Goal: Task Accomplishment & Management: Use online tool/utility

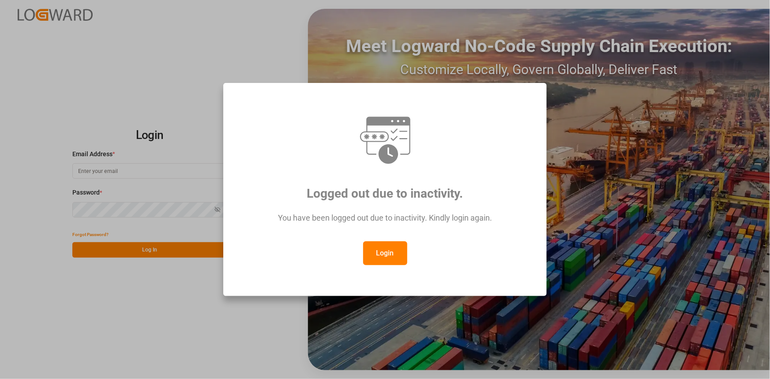
click at [383, 256] on button "Login" at bounding box center [385, 254] width 44 height 24
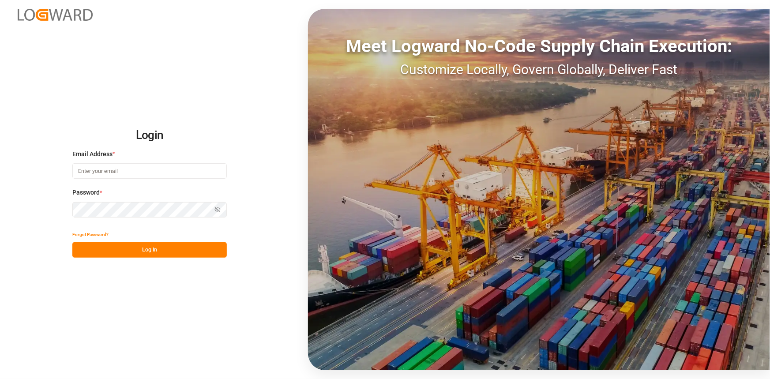
click at [262, 228] on div "Login Email Address * Password * Show password Forgot Password? Log In Meet Log…" at bounding box center [385, 189] width 770 height 379
click at [119, 172] on input at bounding box center [149, 170] width 155 height 15
type input "[PERSON_NAME][EMAIL_ADDRESS][PERSON_NAME][DOMAIN_NAME]"
click at [181, 253] on button "Log In" at bounding box center [149, 249] width 155 height 15
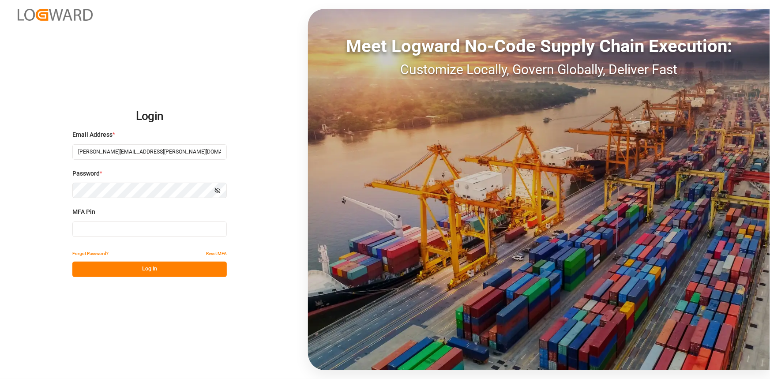
click at [161, 234] on input at bounding box center [149, 229] width 155 height 15
click at [158, 230] on input at bounding box center [149, 229] width 155 height 15
type input "066667"
click at [159, 268] on button "Log In" at bounding box center [149, 269] width 155 height 15
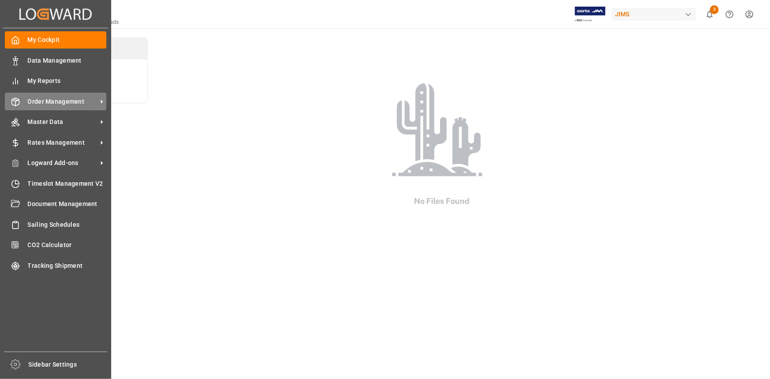
click at [61, 100] on span "Order Management" at bounding box center [63, 101] width 70 height 9
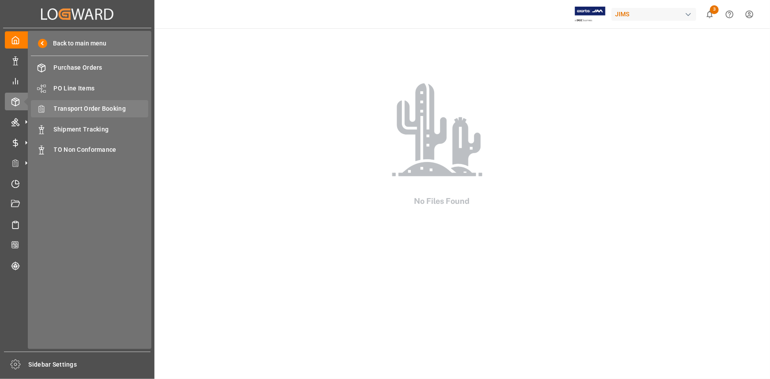
click at [81, 109] on span "Transport Order Booking" at bounding box center [101, 108] width 95 height 9
